Goal: Navigation & Orientation: Find specific page/section

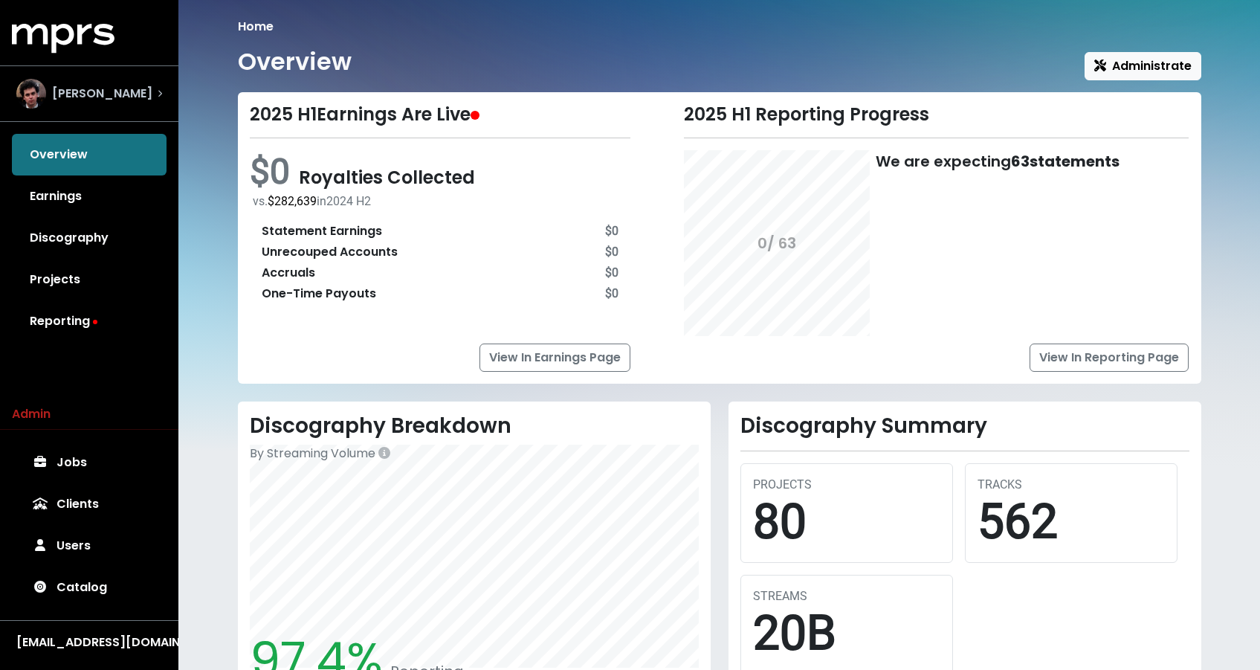
click at [111, 103] on div "[PERSON_NAME]" at bounding box center [84, 94] width 136 height 30
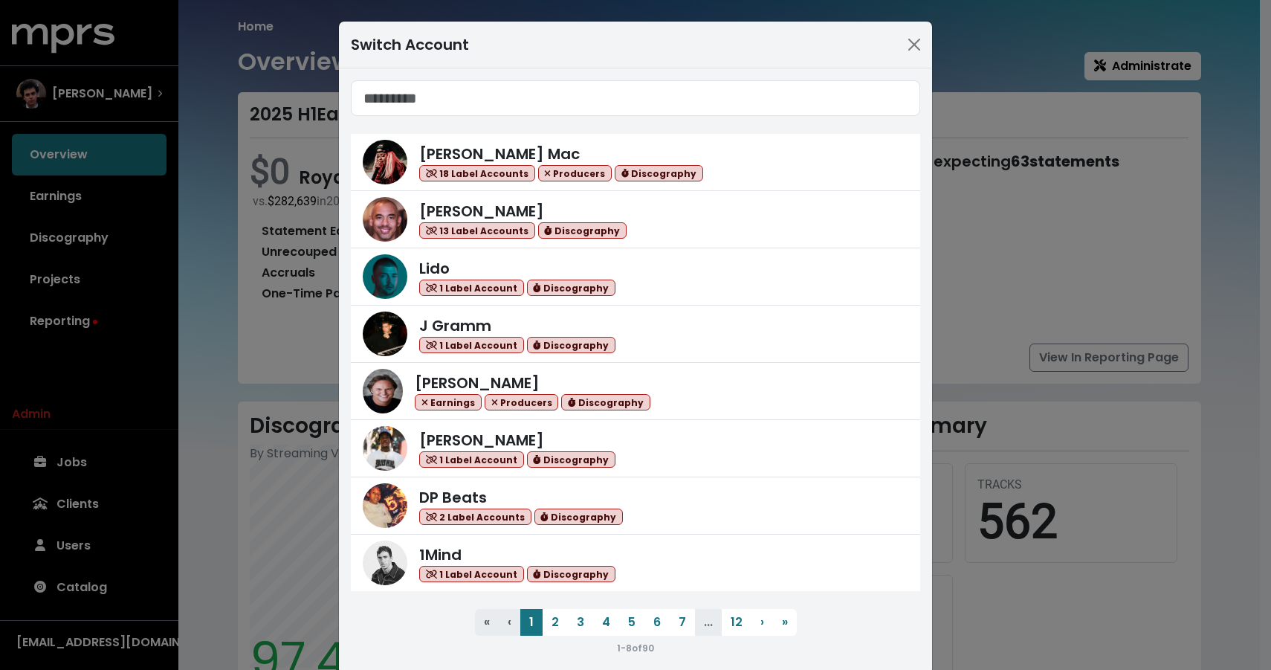
click at [84, 287] on div "Switch Account [PERSON_NAME] Mac 18 Label Accounts Producers Discography [PERSO…" at bounding box center [635, 335] width 1271 height 670
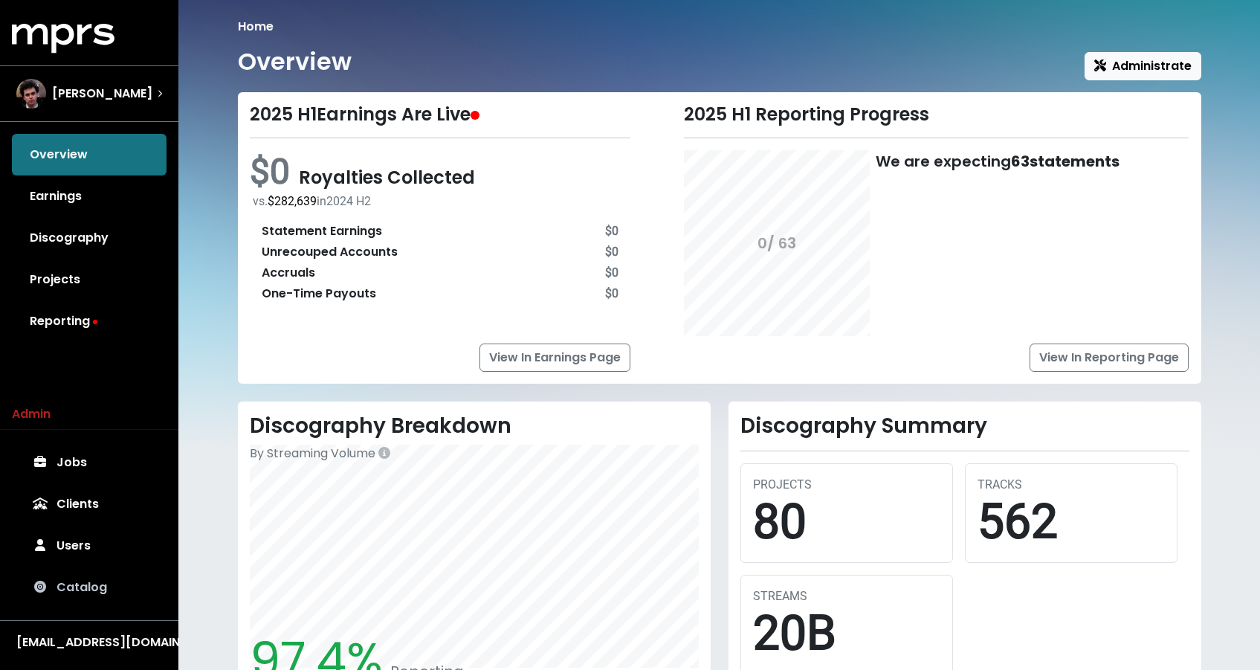
click at [69, 590] on link "Catalog" at bounding box center [89, 587] width 155 height 42
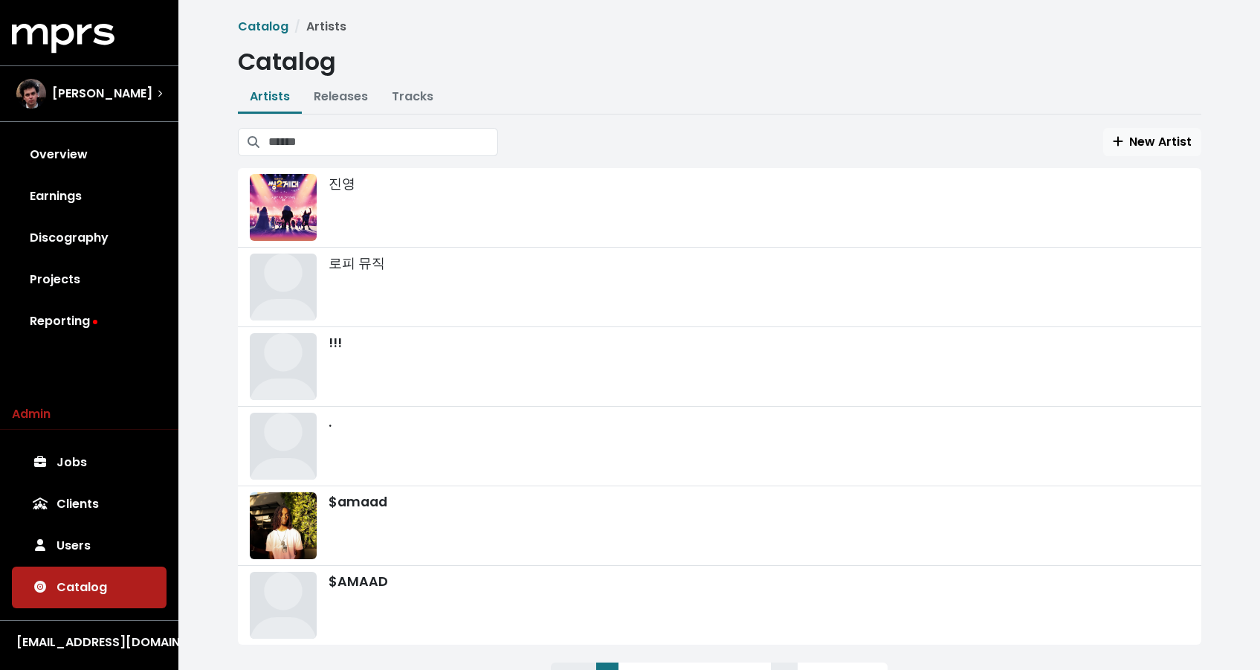
click at [395, 114] on li "Tracks" at bounding box center [412, 98] width 65 height 32
click at [401, 108] on button "Tracks" at bounding box center [412, 98] width 65 height 32
click at [413, 100] on link "Tracks" at bounding box center [413, 96] width 42 height 17
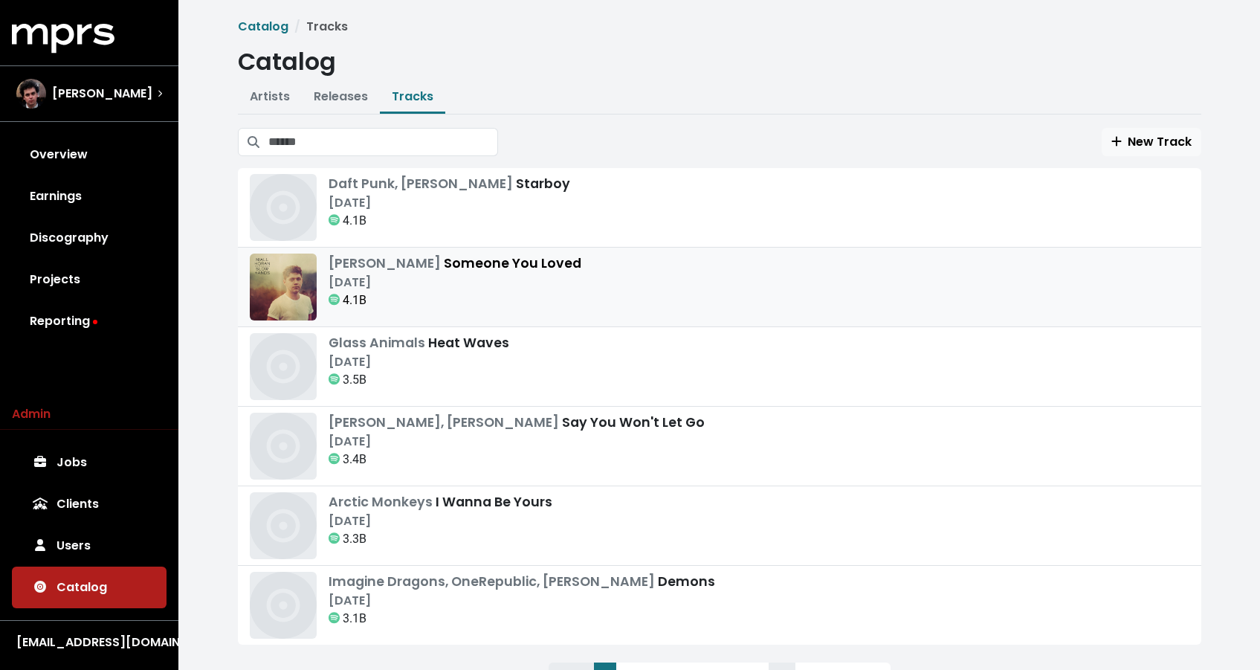
click at [409, 282] on div "[DATE]" at bounding box center [454, 282] width 253 height 18
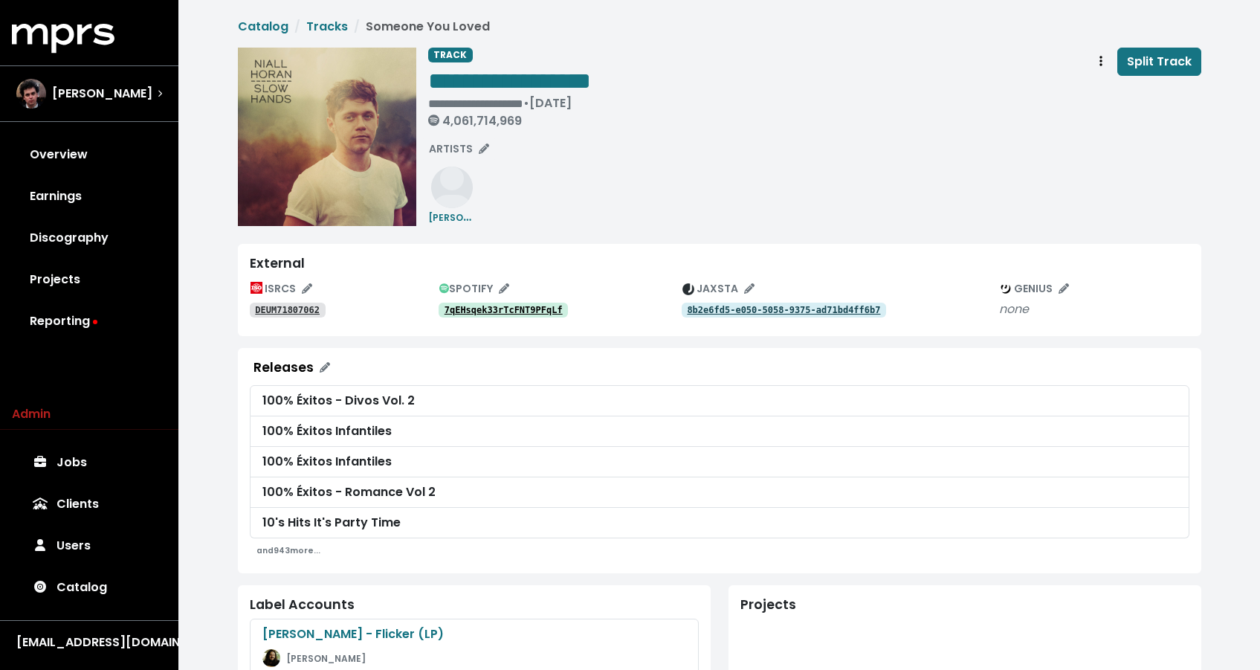
click at [699, 314] on tt "8b2e6fd5-e050-5058-9375-ad71bd4ff6b7" at bounding box center [783, 310] width 193 height 10
click at [470, 305] on tt "7qEHsqek33rTcFNT9PFqLf" at bounding box center [503, 310] width 118 height 10
click at [343, 27] on link "Tracks" at bounding box center [327, 26] width 42 height 17
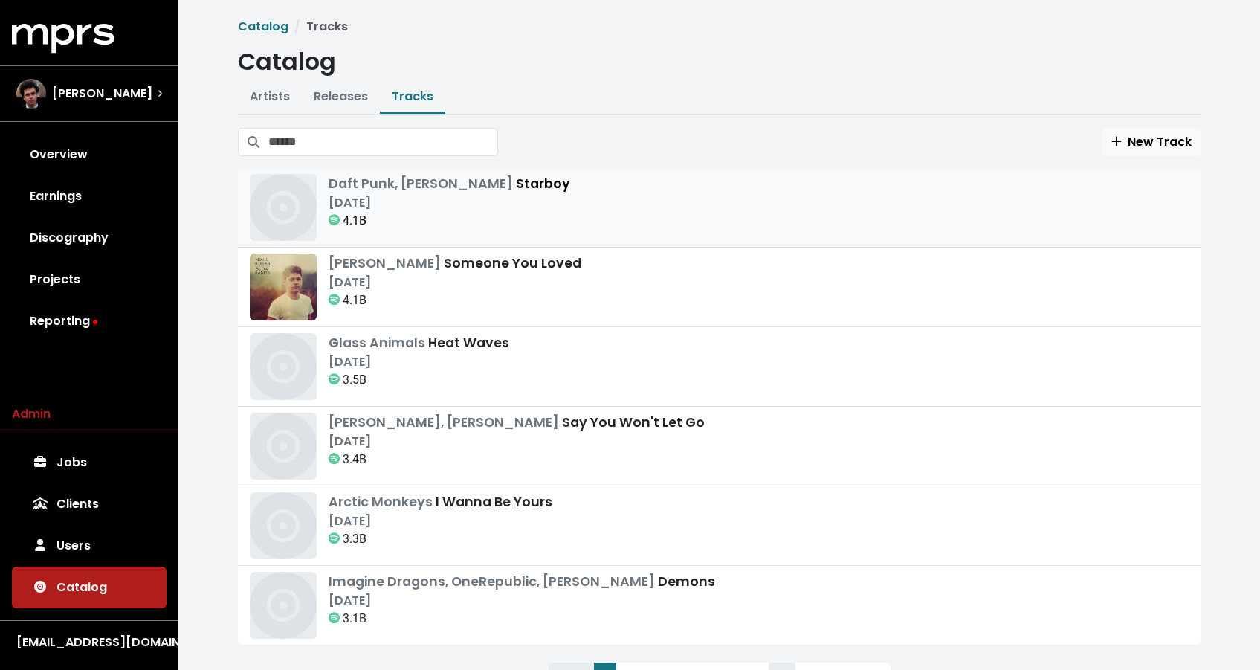
click at [457, 168] on link "Daft Punk, [PERSON_NAME] Starboy [DATE] 4.1B" at bounding box center [719, 208] width 963 height 80
click at [396, 213] on div "4.1B" at bounding box center [449, 221] width 242 height 18
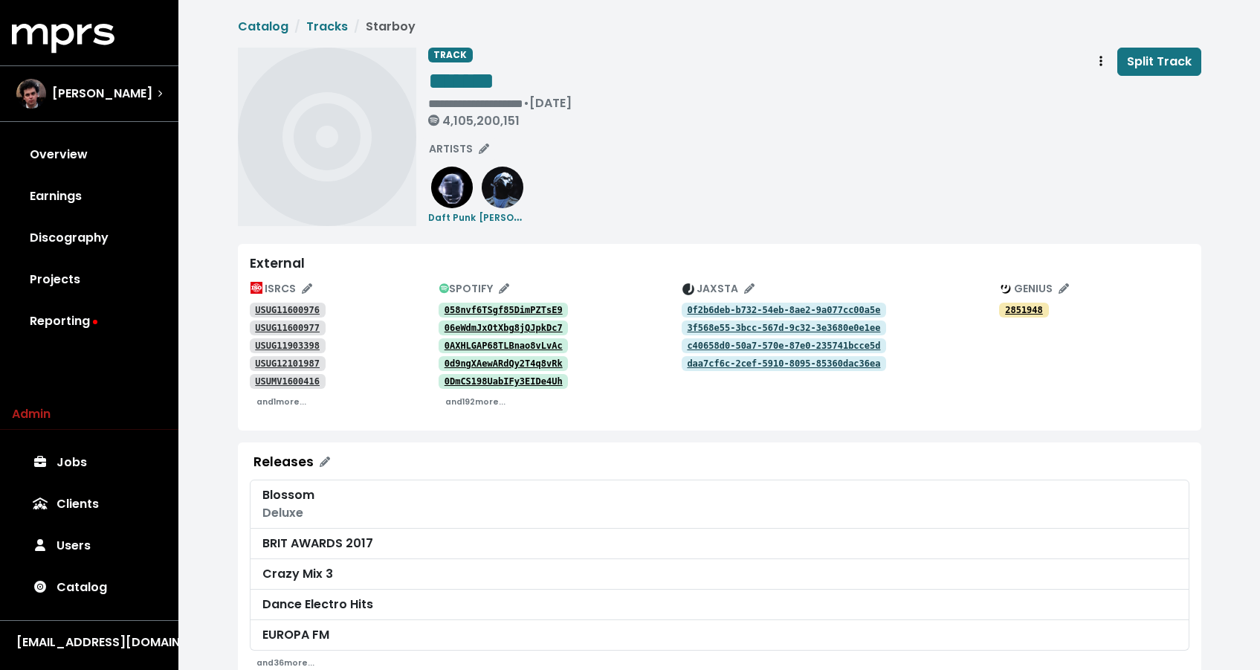
click at [500, 306] on tt "058nvf6TSgf85DimPZTsE9" at bounding box center [503, 310] width 118 height 10
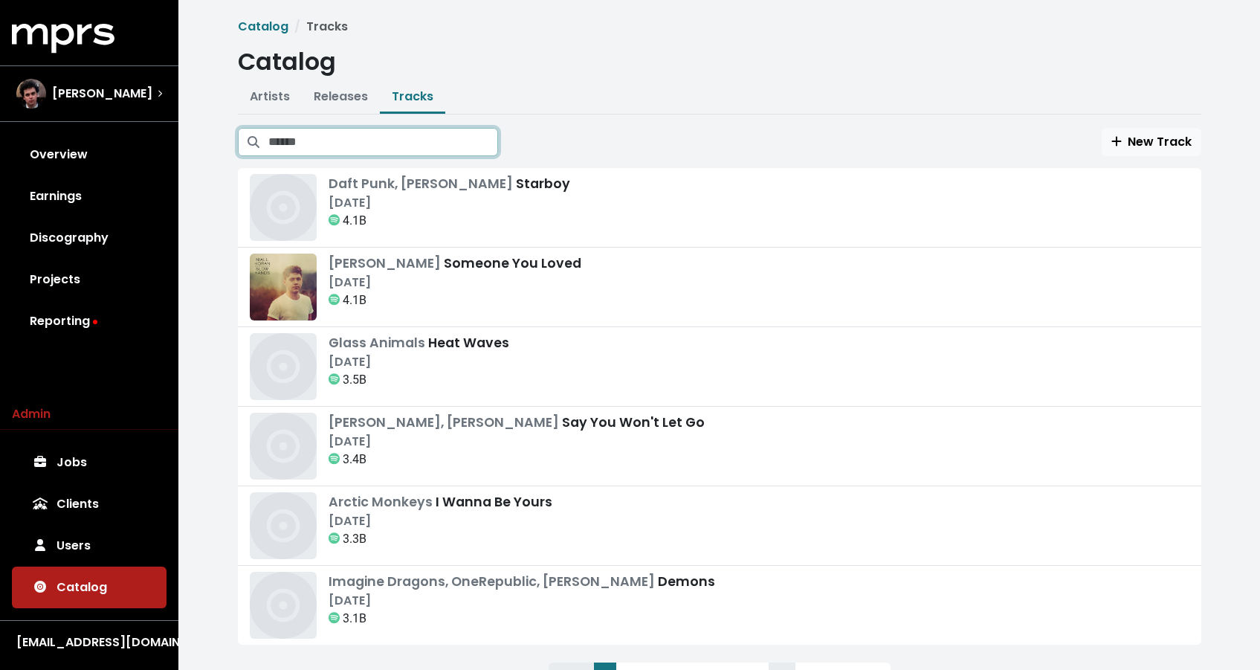
click at [349, 149] on input "Search tracks" at bounding box center [383, 142] width 230 height 28
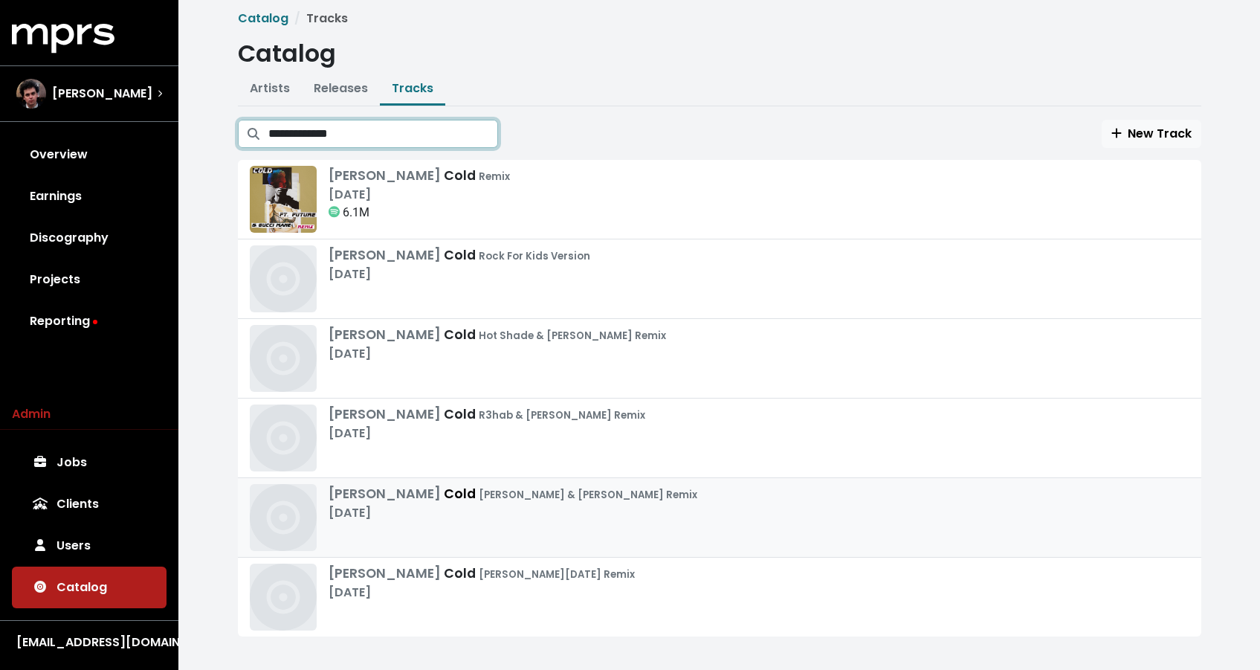
scroll to position [16, 0]
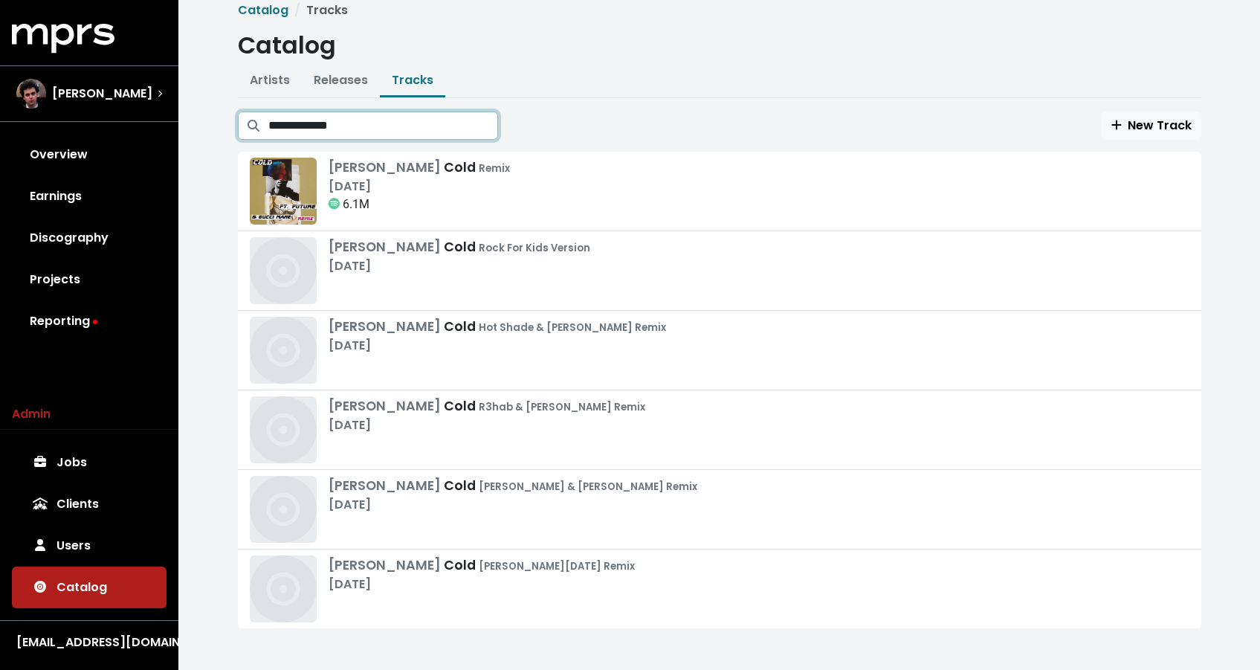
click at [321, 124] on input "**********" at bounding box center [383, 125] width 230 height 28
click at [299, 129] on input "**********" at bounding box center [383, 125] width 230 height 28
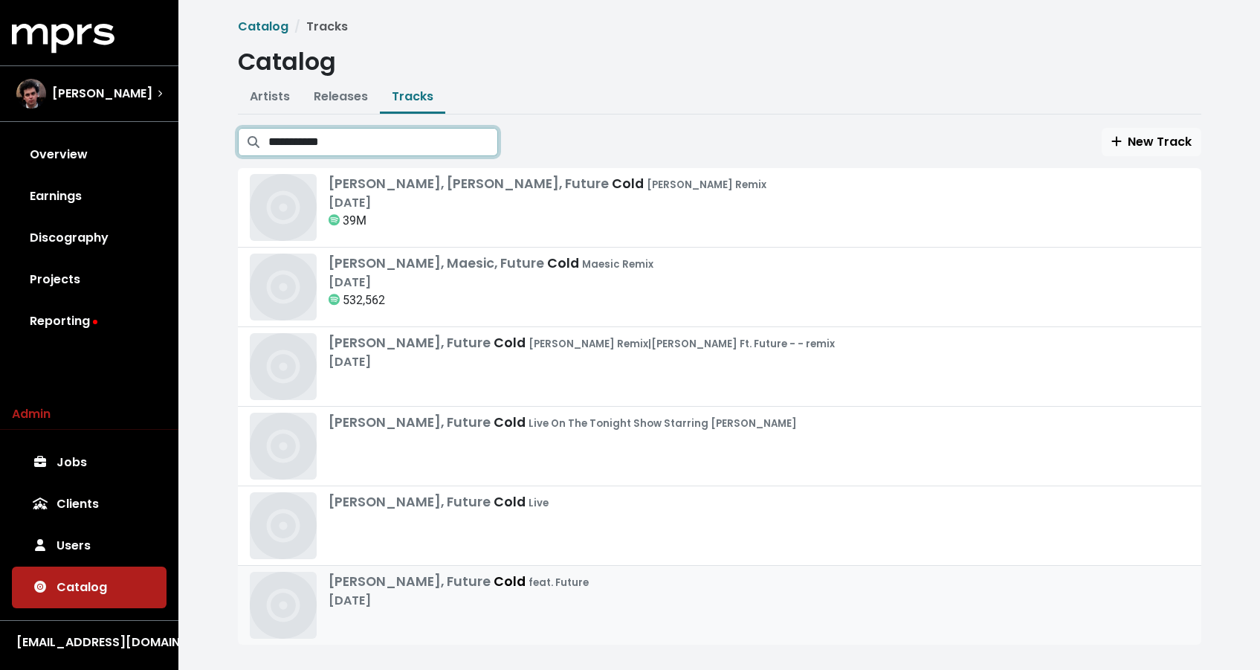
type input "**********"
click at [542, 634] on div "[PERSON_NAME], Future Cold feat. Future [DATE]" at bounding box center [719, 604] width 939 height 67
click at [322, 141] on input "**********" at bounding box center [383, 142] width 230 height 28
click at [96, 101] on span "[PERSON_NAME]" at bounding box center [102, 94] width 100 height 18
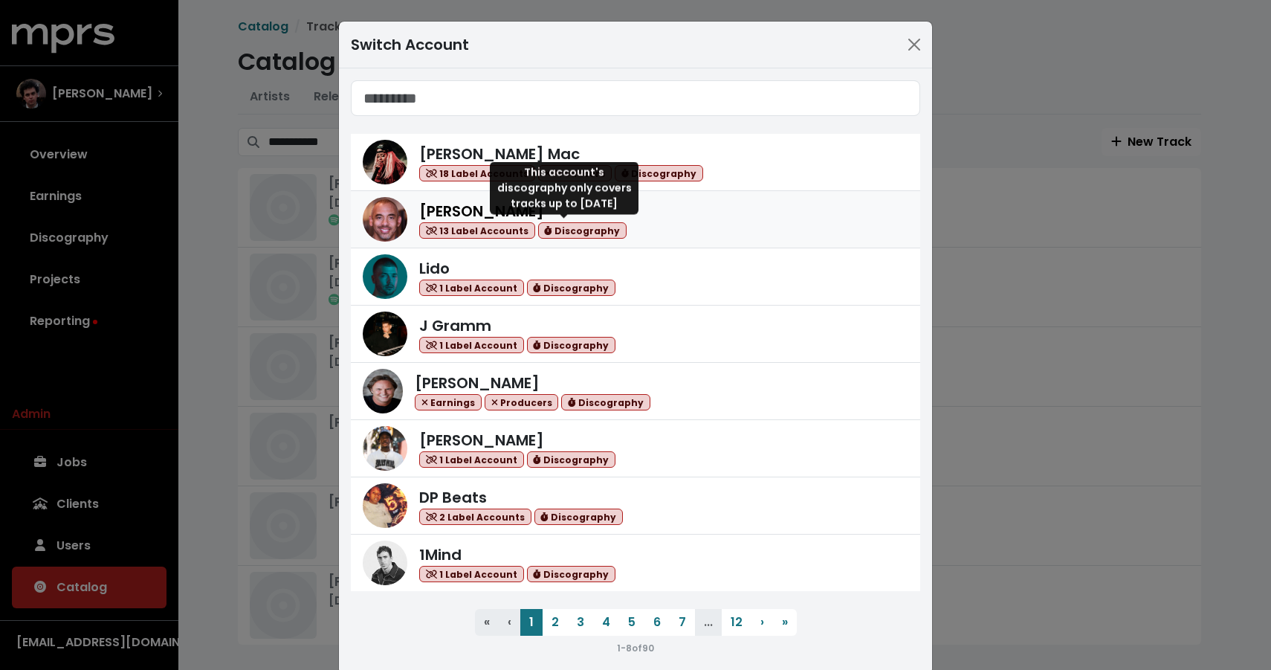
click at [581, 228] on span "Discography" at bounding box center [582, 230] width 88 height 17
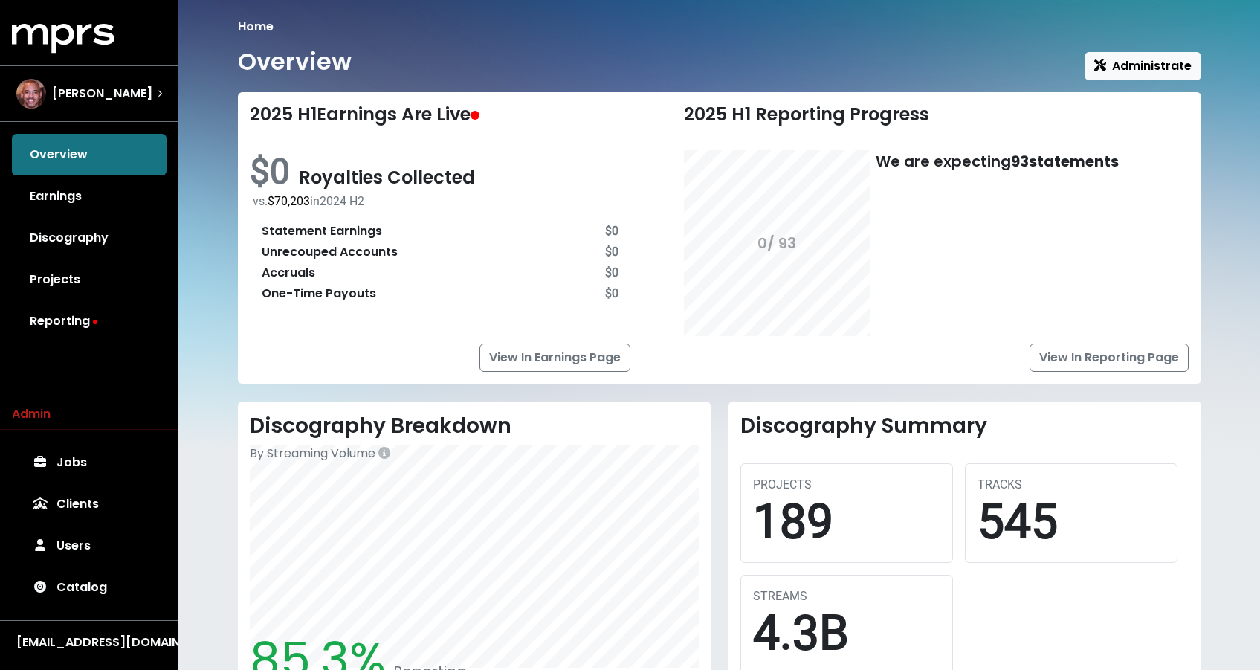
click at [59, 240] on link "Discography" at bounding box center [89, 238] width 155 height 42
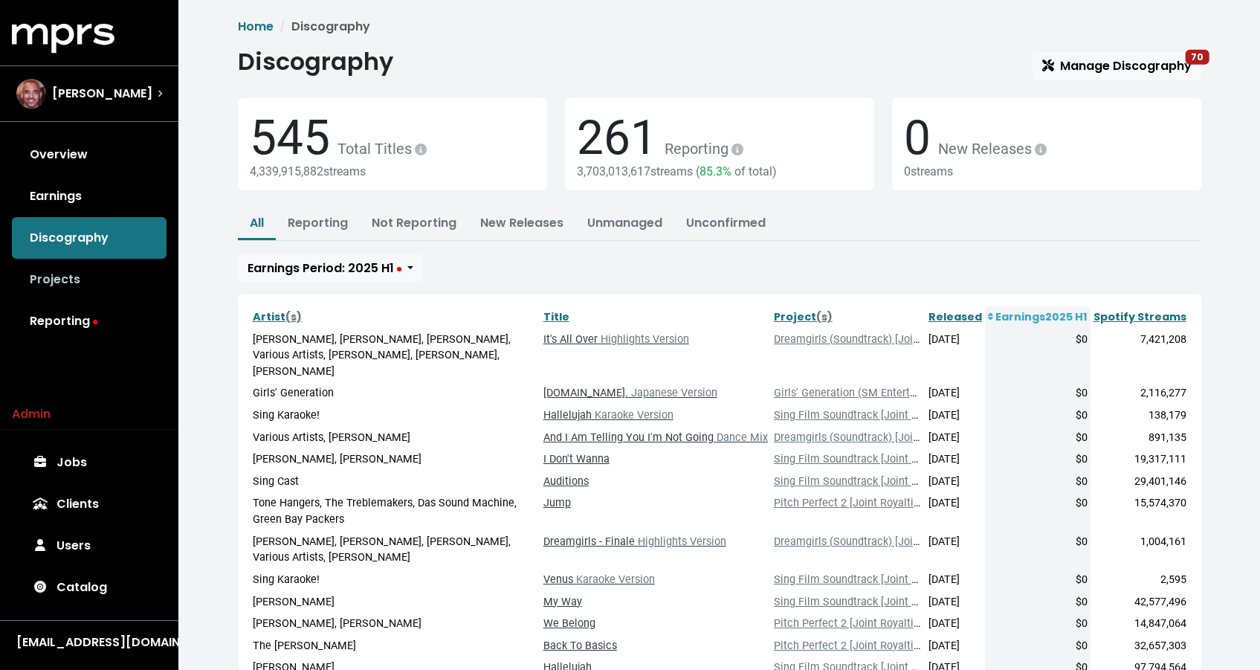
click at [80, 278] on link "Projects" at bounding box center [89, 280] width 155 height 42
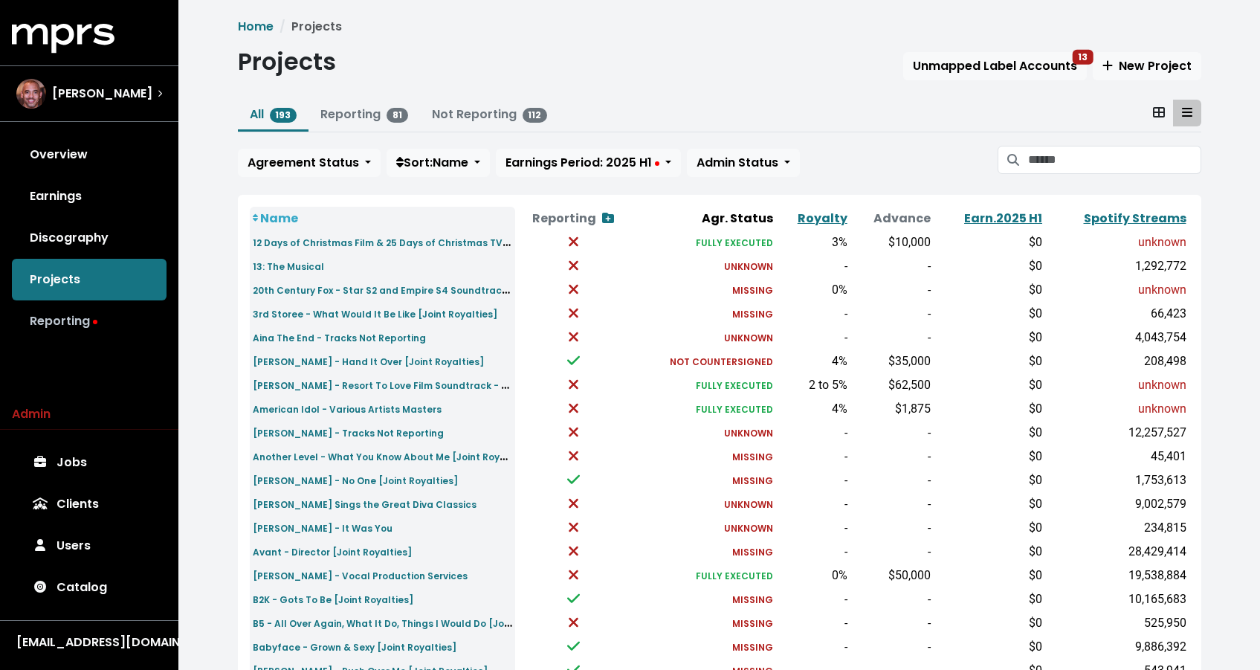
click at [64, 310] on link "Reporting" at bounding box center [89, 321] width 155 height 42
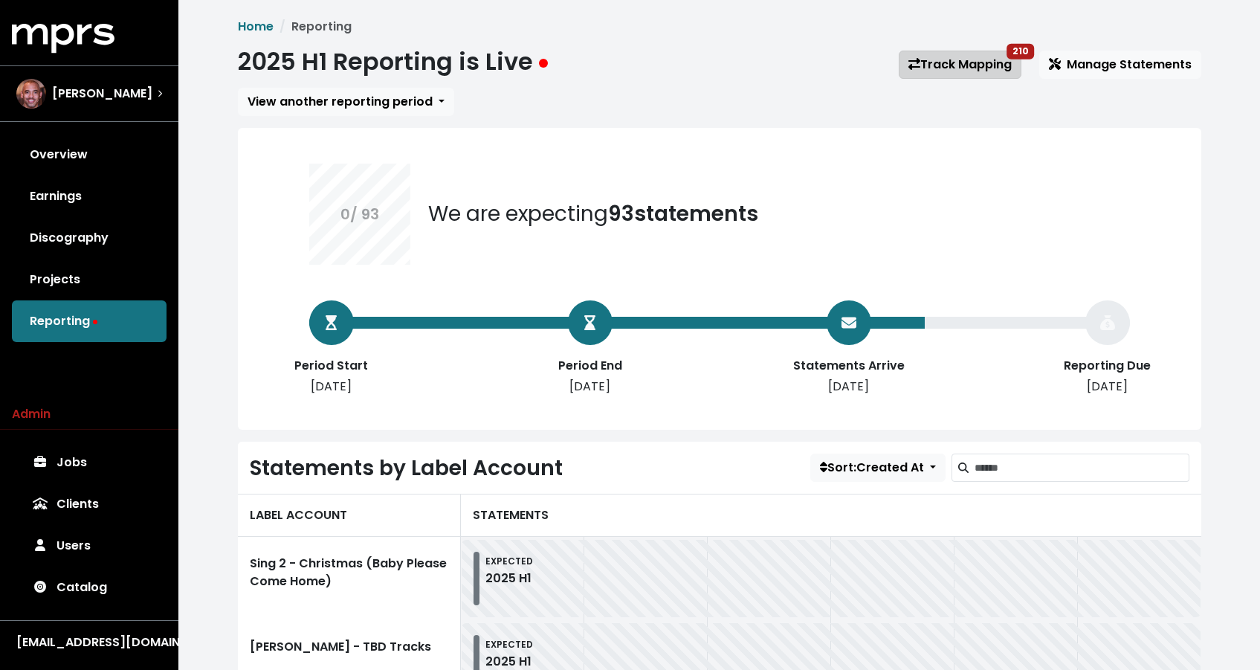
click at [938, 62] on link "Track Mapping 210" at bounding box center [959, 65] width 123 height 28
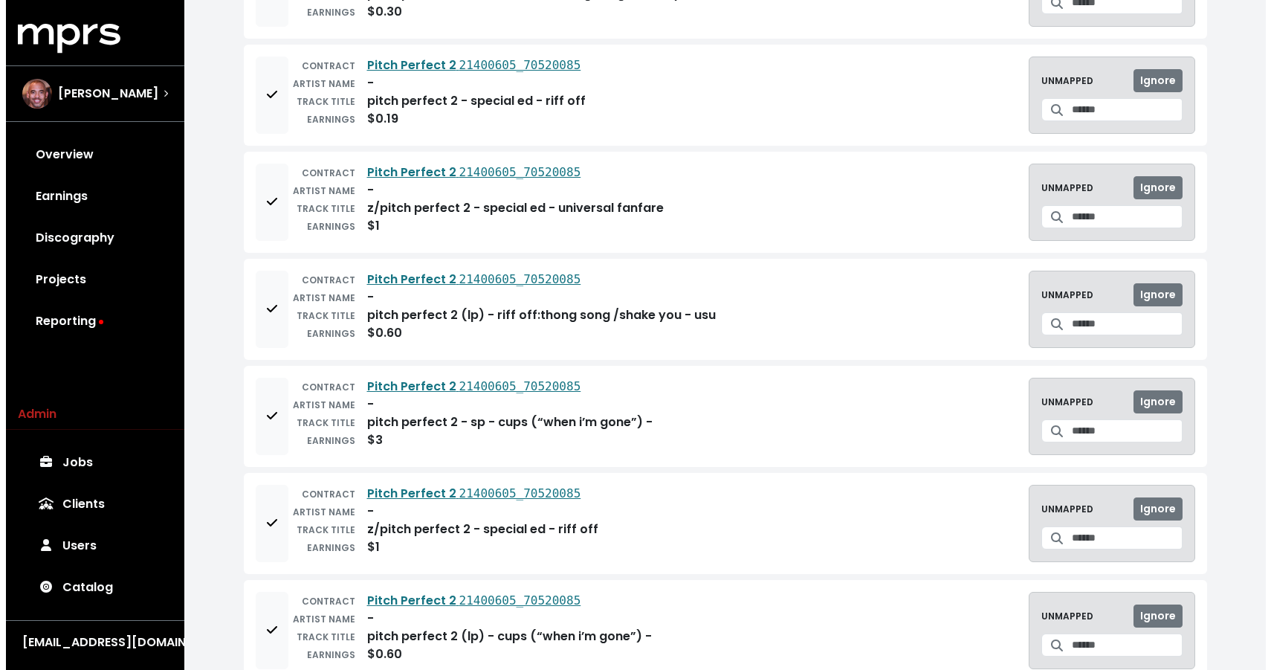
scroll to position [2441, 0]
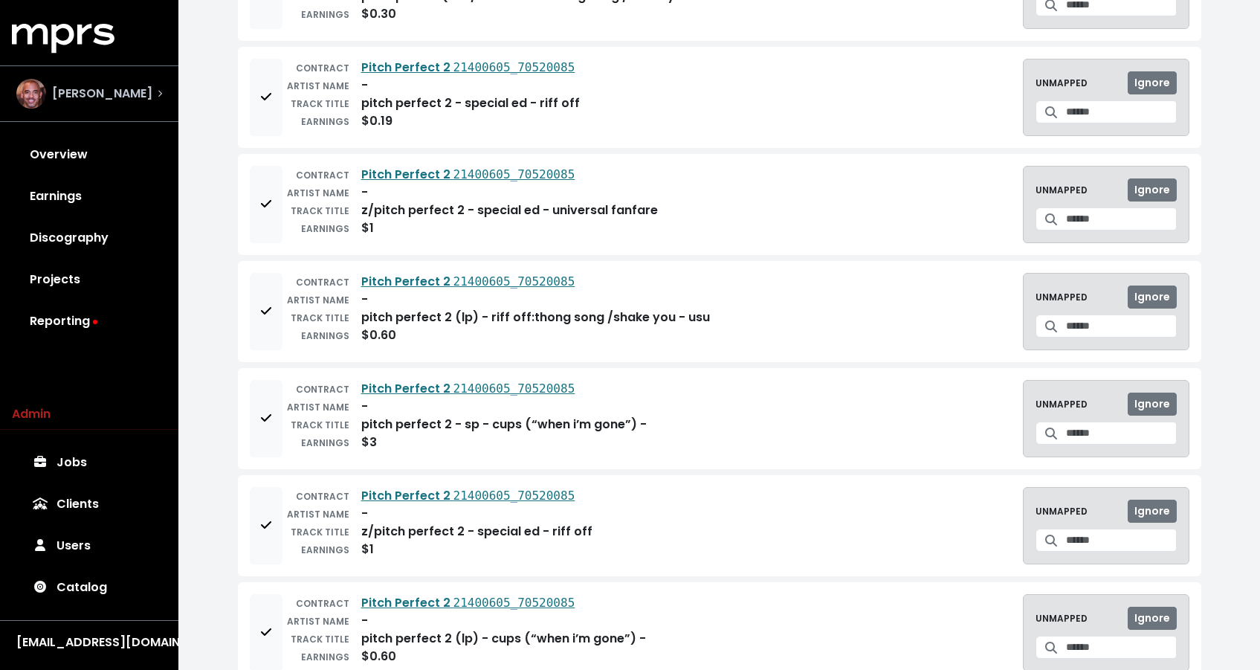
click at [100, 87] on span "[PERSON_NAME]" at bounding box center [102, 94] width 100 height 18
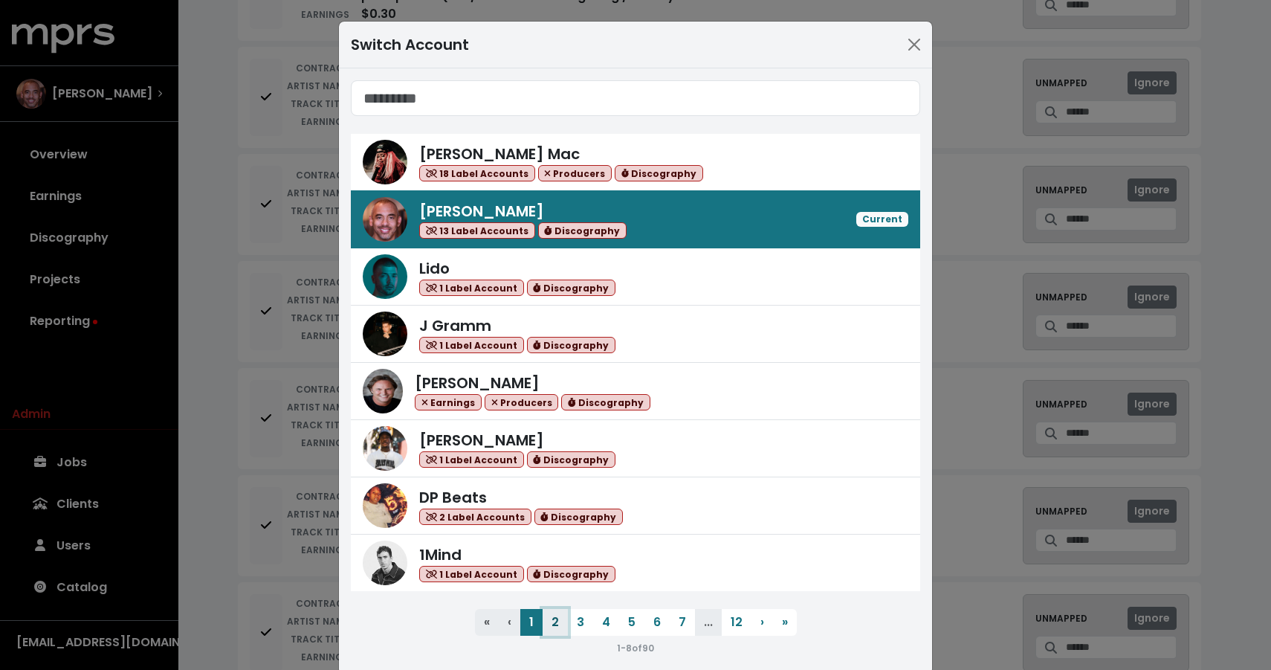
click at [554, 615] on button "2" at bounding box center [554, 622] width 25 height 27
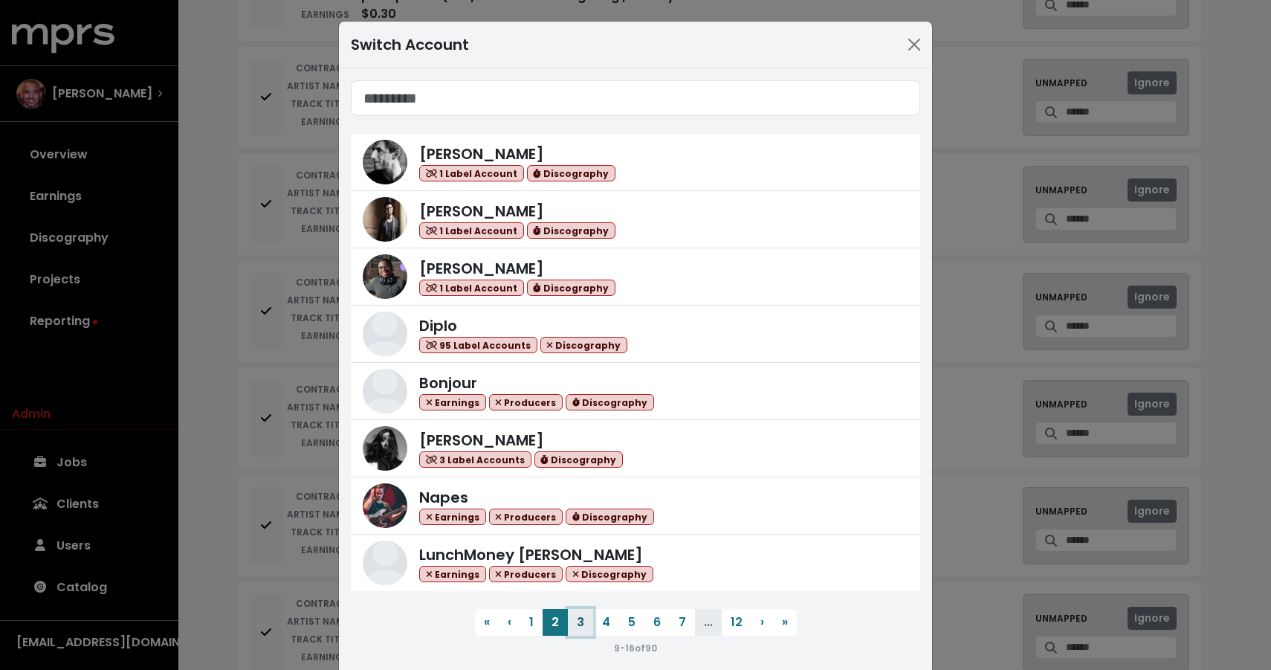
click at [575, 622] on button "3" at bounding box center [580, 622] width 25 height 27
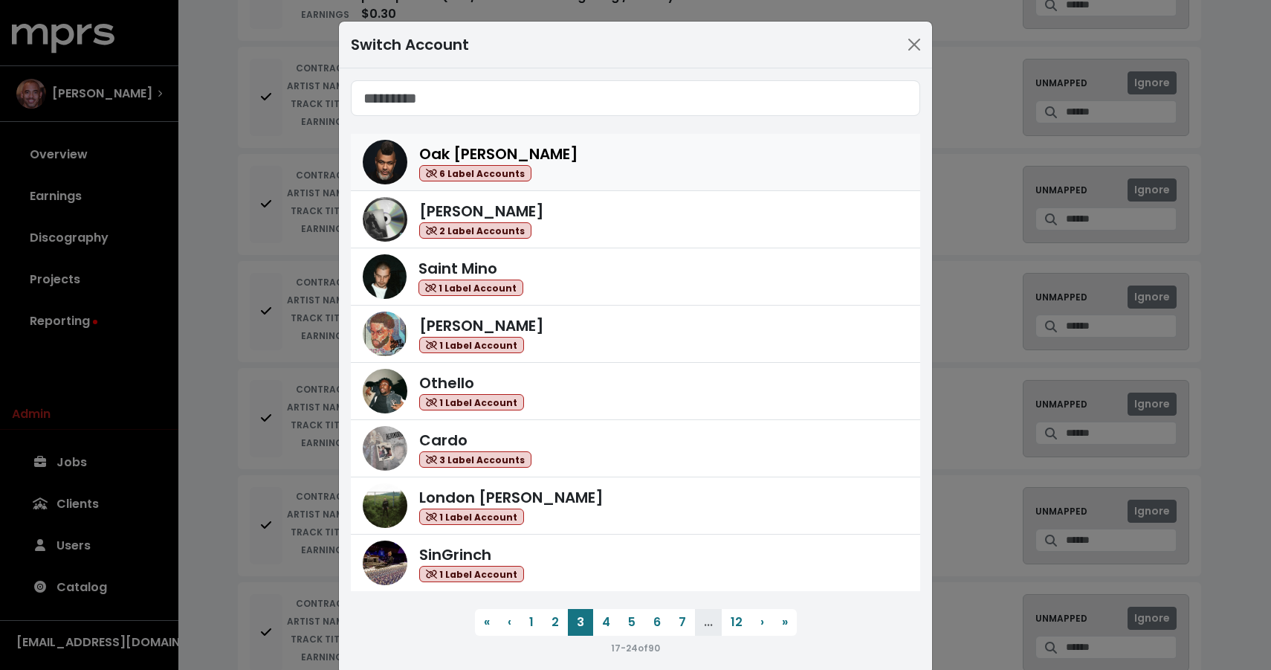
click at [613, 152] on div "Oak [PERSON_NAME] 6 Label Accounts" at bounding box center [663, 162] width 489 height 39
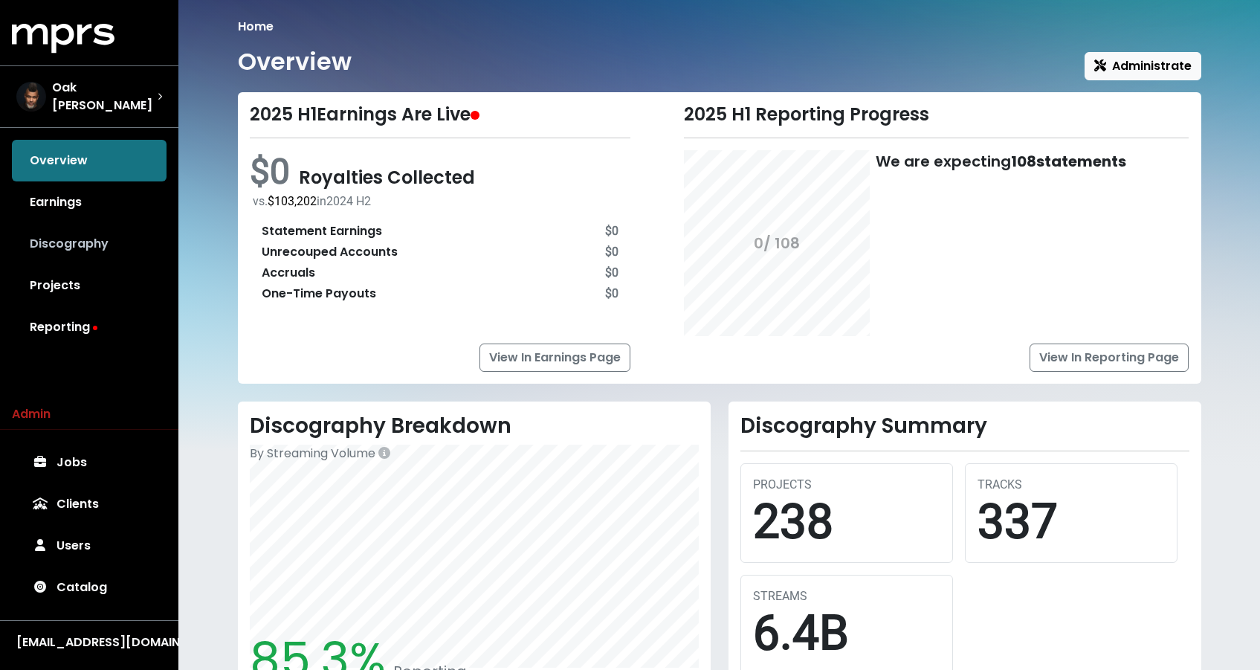
click at [78, 239] on link "Discography" at bounding box center [89, 244] width 155 height 42
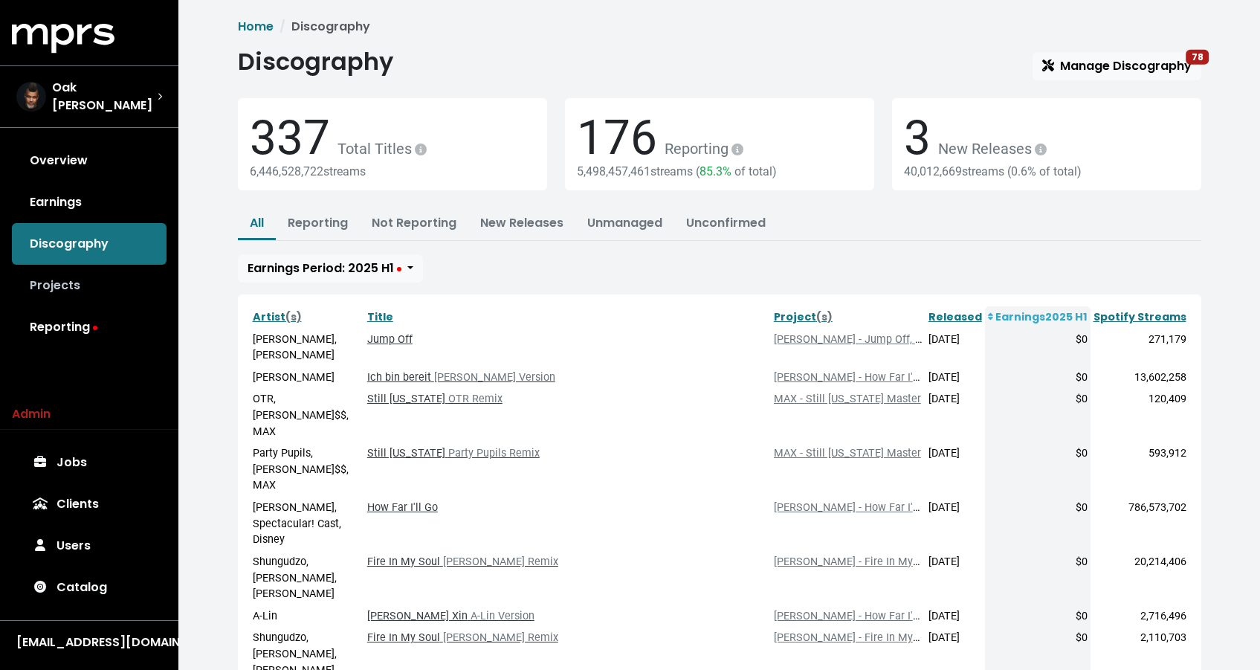
click at [100, 283] on link "Projects" at bounding box center [89, 286] width 155 height 42
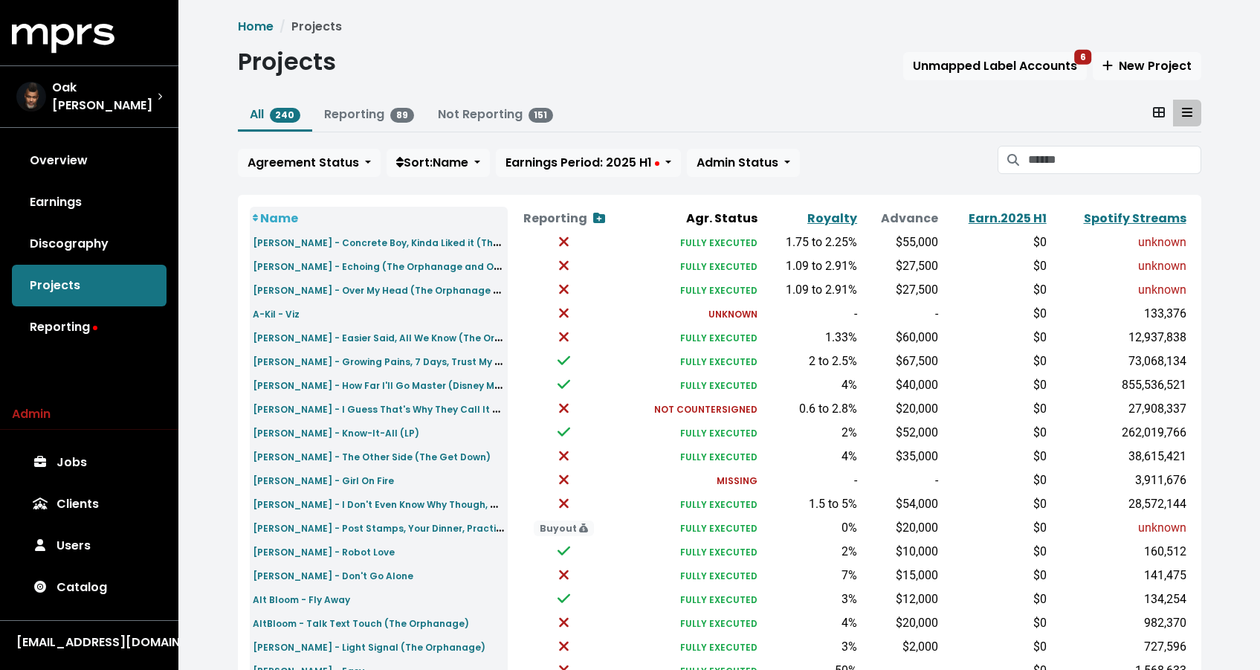
click at [994, 47] on div "Home Projects Projects Unmapped Label Accounts 6 New Project All 240 Reporting …" at bounding box center [719, 549] width 981 height 1063
click at [989, 58] on span "Unmapped Label Accounts 6" at bounding box center [995, 65] width 164 height 17
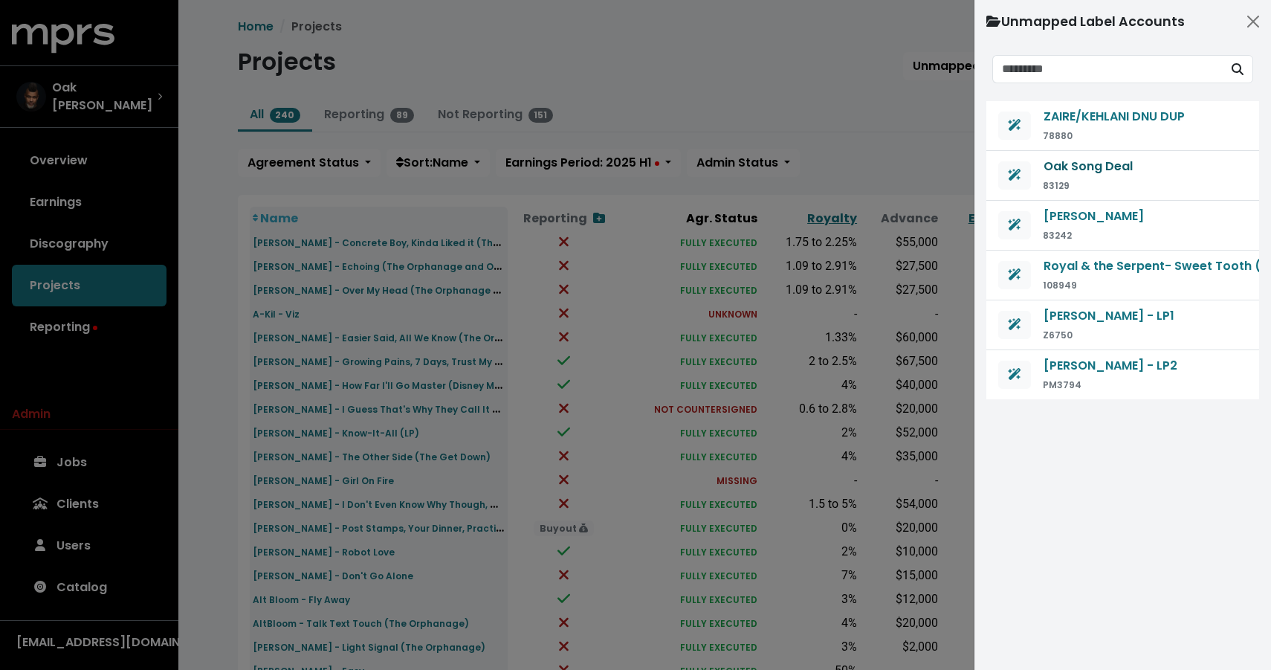
click at [1095, 164] on span "Oak Song Deal" at bounding box center [1087, 166] width 89 height 17
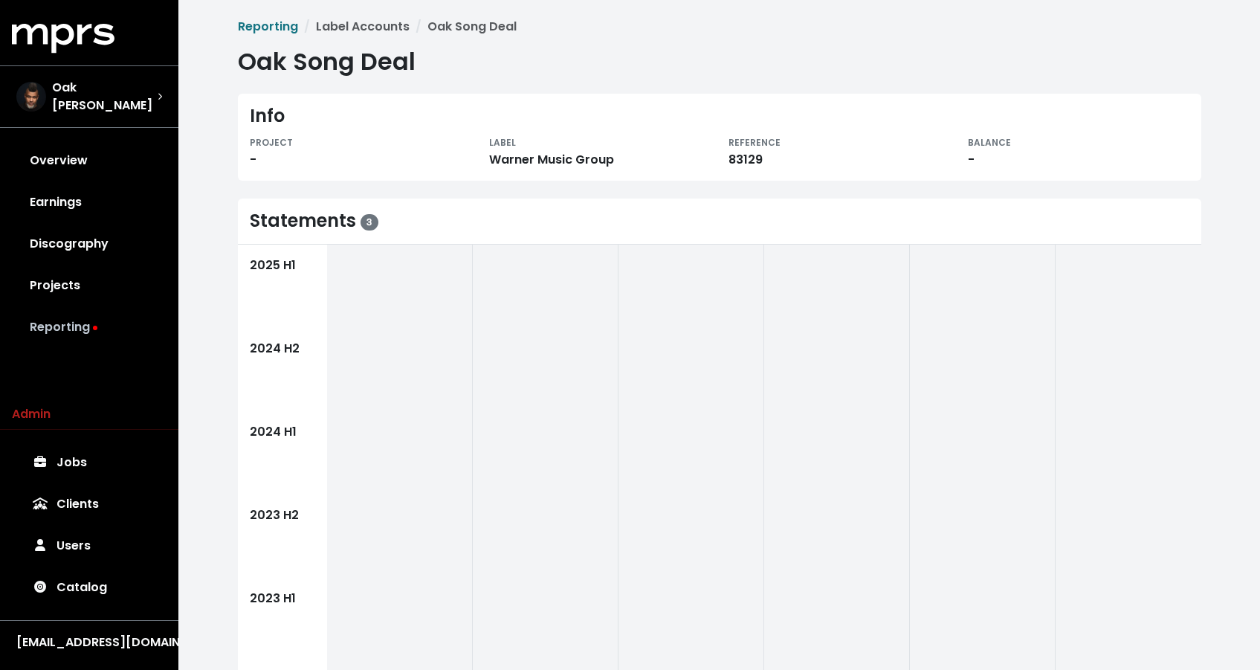
click at [90, 331] on link "Reporting" at bounding box center [89, 327] width 155 height 42
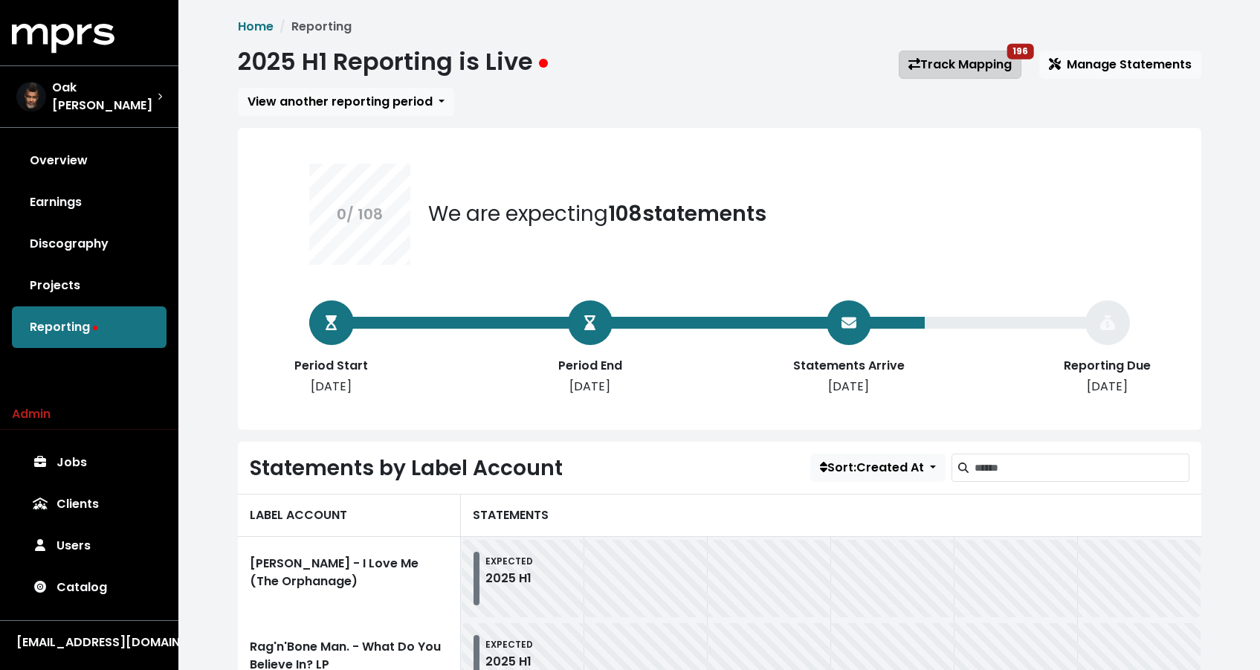
click at [975, 65] on link "Track Mapping 196" at bounding box center [959, 65] width 123 height 28
